Goal: Task Accomplishment & Management: Complete application form

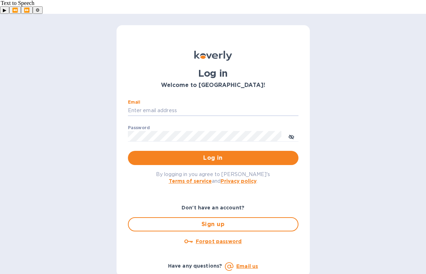
type input "[PERSON_NAME][EMAIL_ADDRESS][DOMAIN_NAME]"
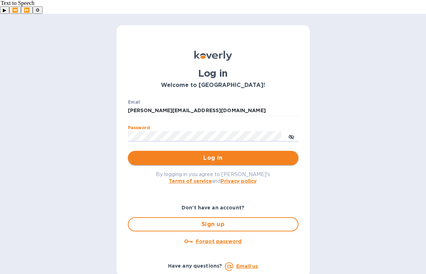
click at [206, 154] on span "Log in" at bounding box center [213, 158] width 159 height 9
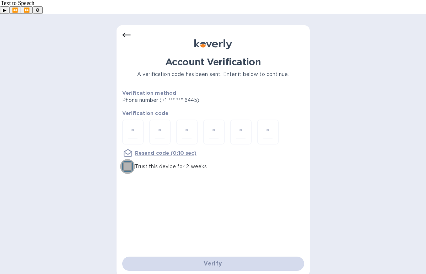
click at [130, 159] on input "Trust this device for 2 weeks" at bounding box center [127, 166] width 15 height 15
checkbox input "true"
click at [137, 126] on input "number" at bounding box center [132, 132] width 9 height 13
type input "1"
type input "8"
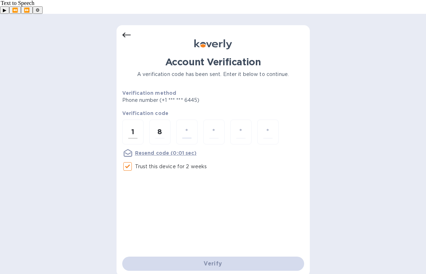
type input "1"
type input "8"
type input "9"
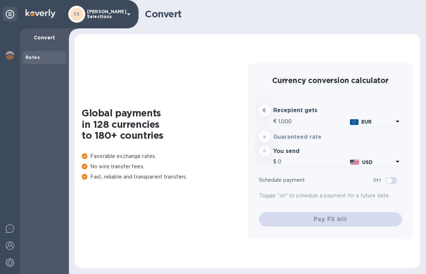
type input "1,185.89"
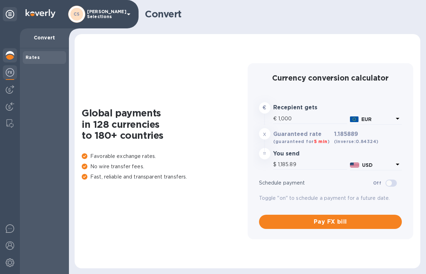
click at [14, 55] on img at bounding box center [10, 55] width 9 height 9
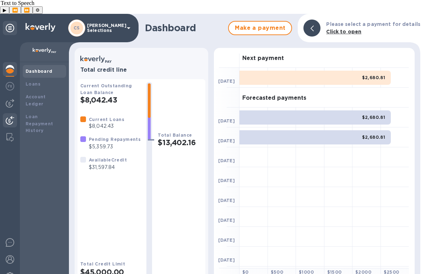
click at [11, 116] on img at bounding box center [10, 120] width 9 height 9
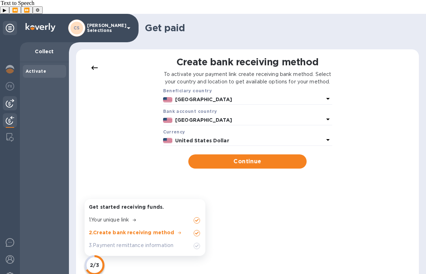
click at [11, 99] on img at bounding box center [10, 103] width 9 height 9
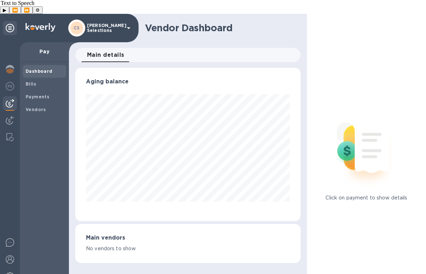
scroll to position [153, 225]
click at [35, 81] on b "Bills" at bounding box center [31, 83] width 11 height 5
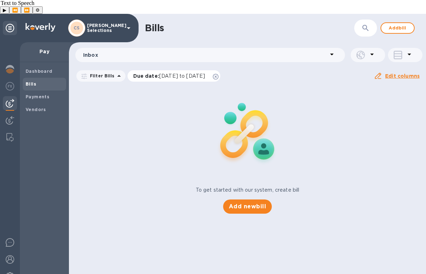
click at [218, 74] on icon at bounding box center [216, 77] width 6 height 6
click at [249, 202] on span "Add new bill" at bounding box center [247, 206] width 37 height 9
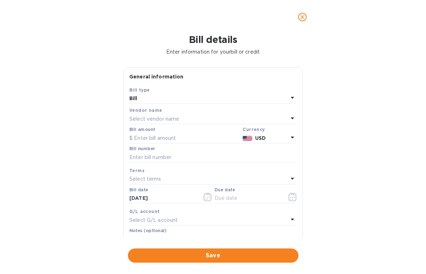
click at [164, 114] on div "Vendor name" at bounding box center [212, 110] width 167 height 7
click at [164, 120] on p "Select vendor name" at bounding box center [154, 118] width 50 height 7
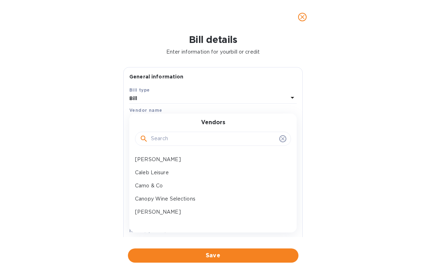
click at [163, 139] on input "text" at bounding box center [213, 139] width 125 height 11
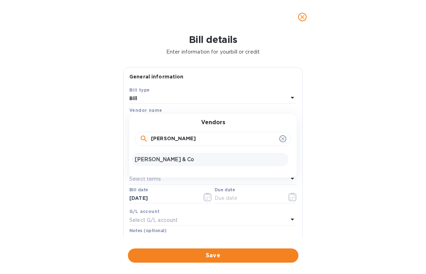
type input "garber"
click at [178, 161] on p "Garber & Co" at bounding box center [210, 159] width 150 height 7
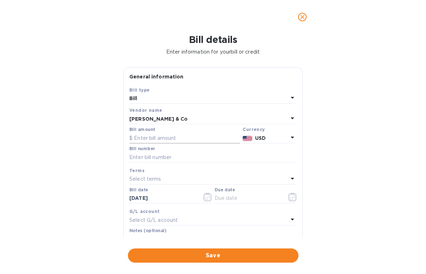
click at [154, 143] on input "text" at bounding box center [184, 138] width 110 height 11
paste input "10,322.92"
type input "10,322.92"
click at [153, 160] on input "text" at bounding box center [212, 157] width 167 height 11
paste input "G40748"
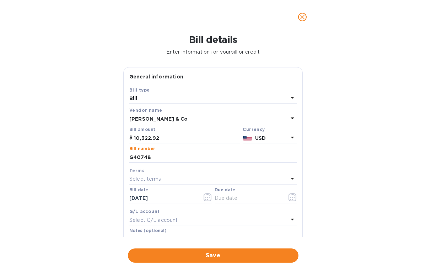
type input "G40748"
click at [181, 181] on div "Select terms" at bounding box center [208, 179] width 159 height 10
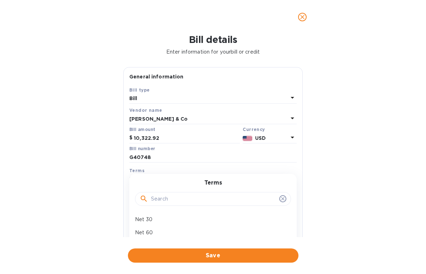
scroll to position [97, 0]
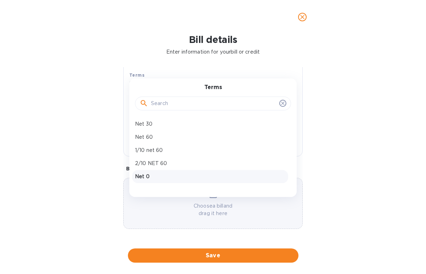
click at [154, 178] on p "Net 0" at bounding box center [210, 176] width 150 height 7
type input "09/24/2025"
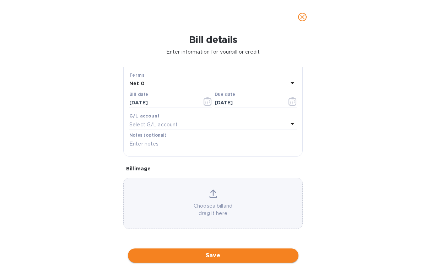
click at [225, 255] on span "Save" at bounding box center [213, 255] width 159 height 9
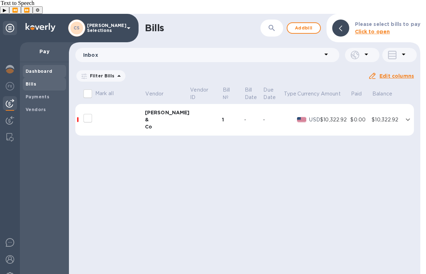
click at [61, 68] on span "Dashboard" at bounding box center [45, 71] width 38 height 7
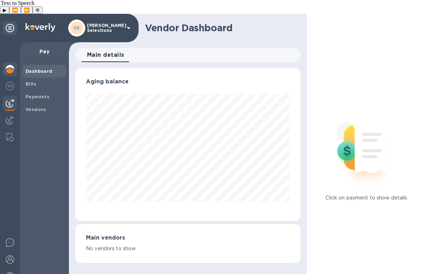
scroll to position [153, 225]
click at [11, 65] on img at bounding box center [10, 69] width 9 height 9
